Goal: Check status: Check status

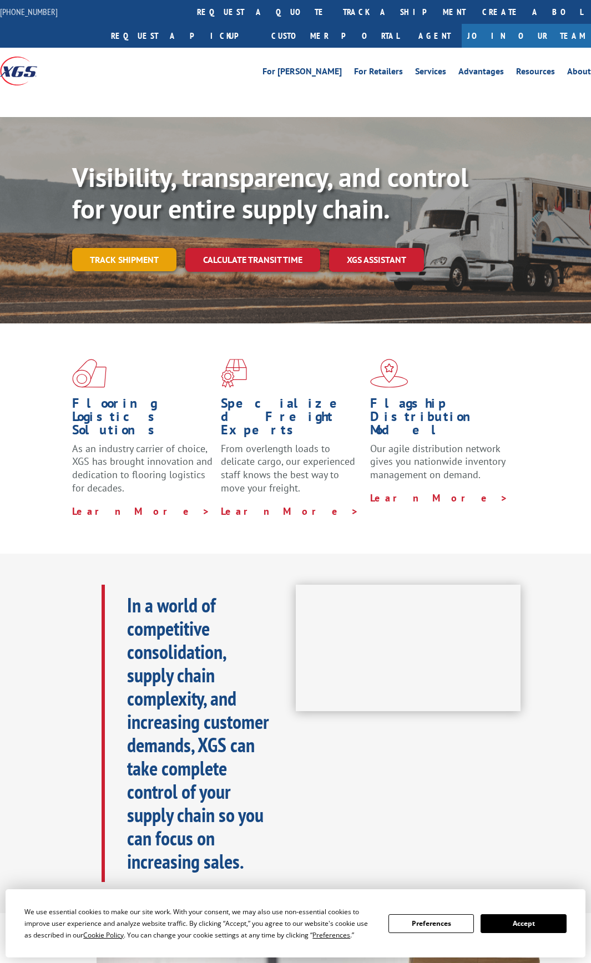
click at [129, 256] on link "Track shipment" at bounding box center [124, 259] width 104 height 23
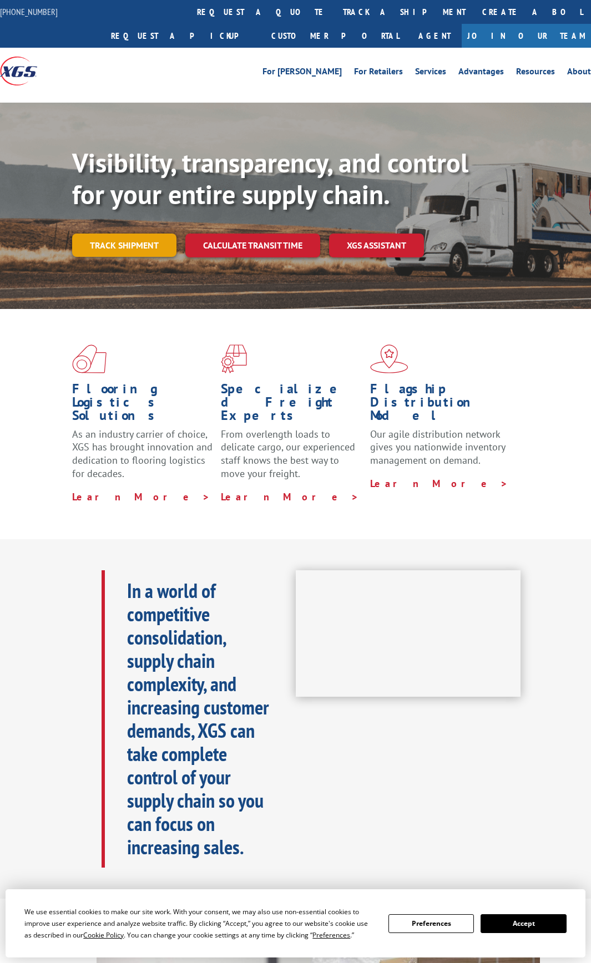
click at [136, 246] on link "Track shipment" at bounding box center [124, 244] width 104 height 23
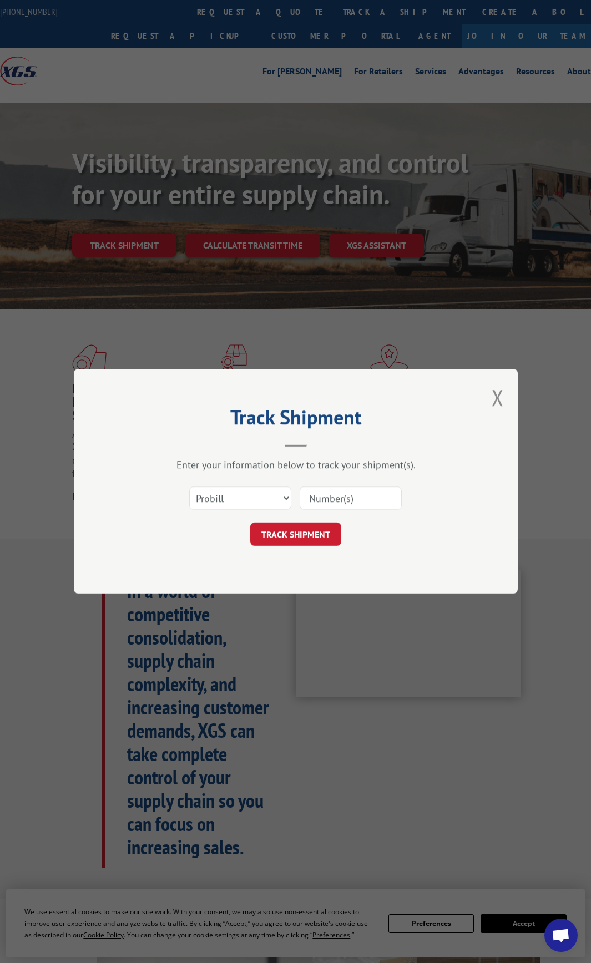
drag, startPoint x: 333, startPoint y: 495, endPoint x: 329, endPoint y: 513, distance: 18.2
click at [333, 495] on input at bounding box center [350, 498] width 102 height 23
paste input "17402713"
type input "17402713"
click at [323, 531] on button "TRACK SHIPMENT" at bounding box center [295, 534] width 91 height 23
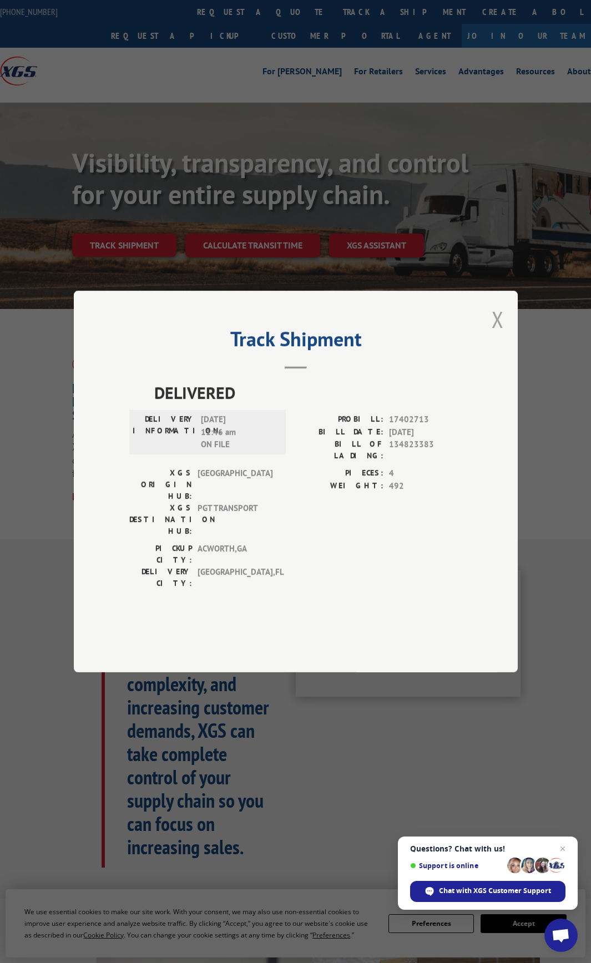
click at [492, 334] on button "Close modal" at bounding box center [497, 318] width 12 height 29
